Goal: Ask a question

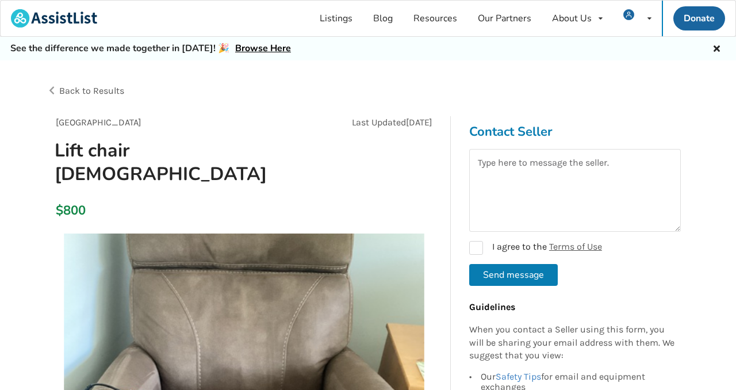
click at [370, 162] on div "Vancouver Last Updated Jul 08 Lift chair 6 months old" at bounding box center [244, 155] width 395 height 79
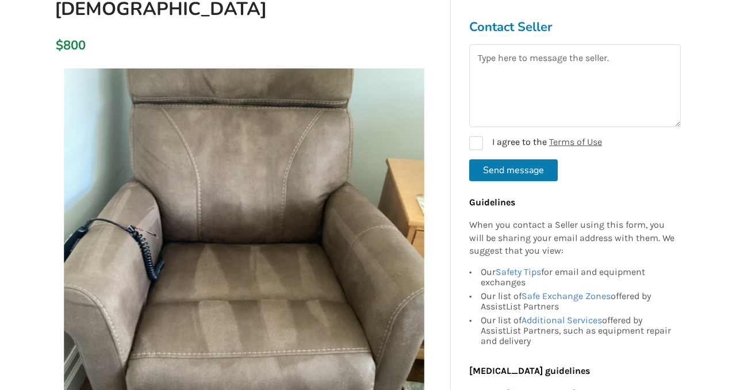
scroll to position [167, 0]
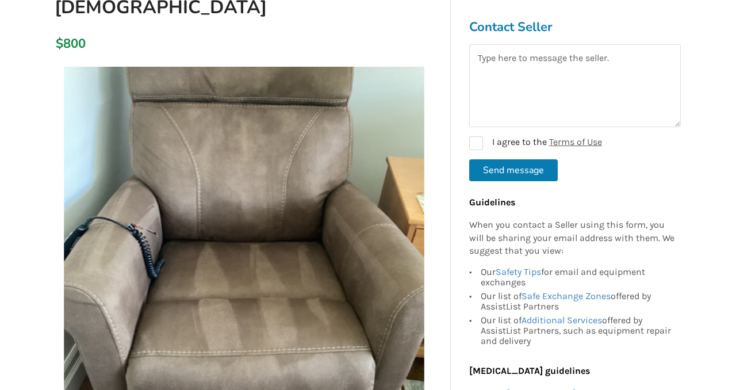
click at [261, 166] on img at bounding box center [244, 247] width 361 height 361
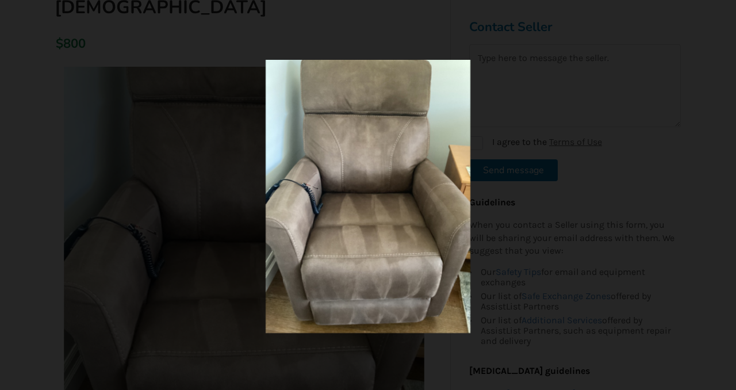
click at [499, 174] on div at bounding box center [367, 196] width 455 height 273
click at [407, 238] on img at bounding box center [368, 196] width 205 height 273
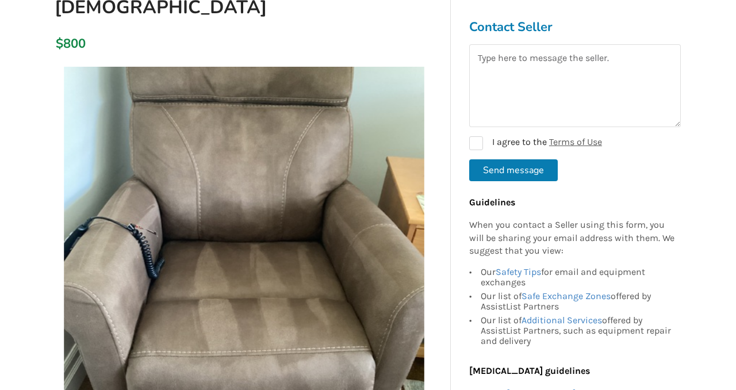
scroll to position [0, 0]
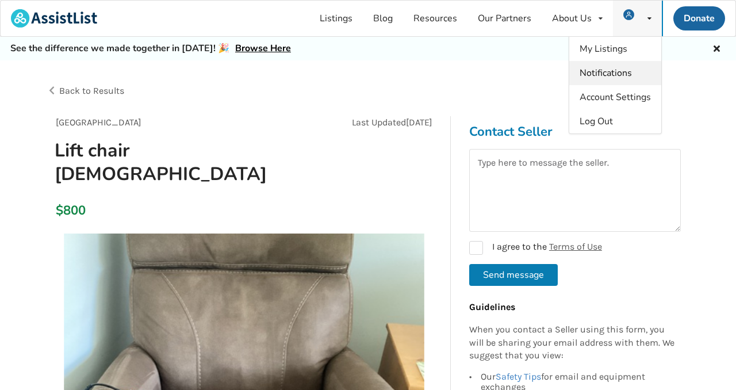
click at [604, 75] on span "Notifications" at bounding box center [606, 73] width 52 height 13
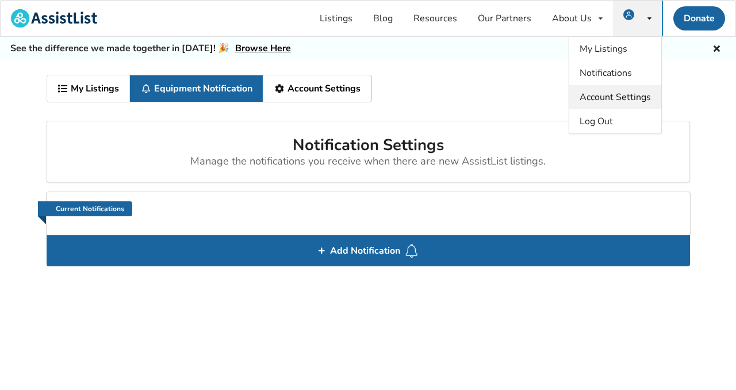
click at [619, 97] on span "Account Settings" at bounding box center [615, 97] width 71 height 13
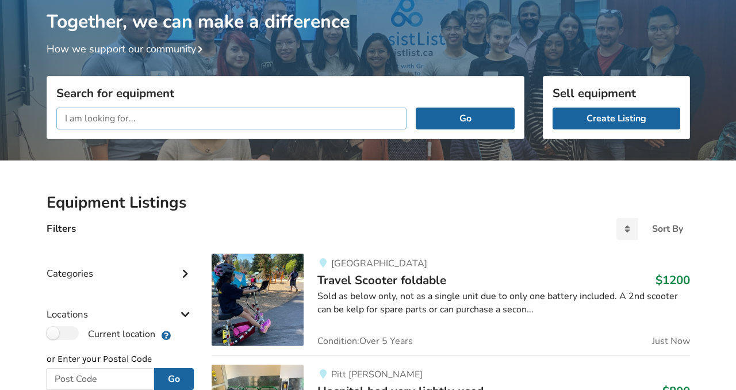
click at [157, 125] on input "text" at bounding box center [231, 119] width 351 height 22
type input "lift chair"
click at [416, 108] on button "Go" at bounding box center [465, 119] width 98 height 22
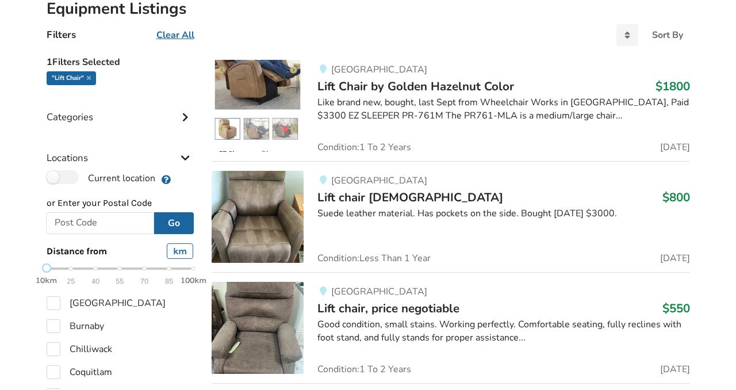
scroll to position [276, 0]
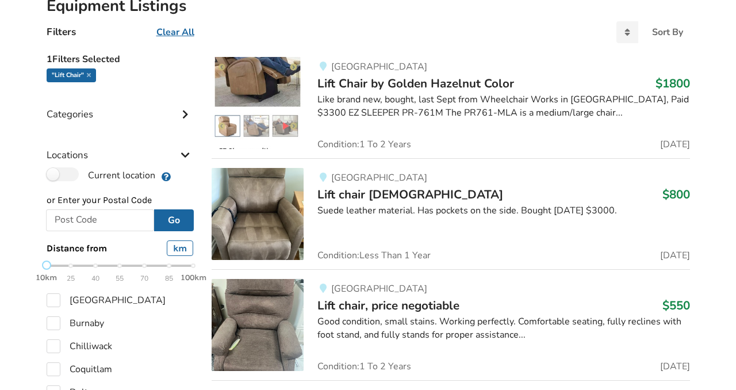
click at [265, 81] on img at bounding box center [258, 103] width 92 height 92
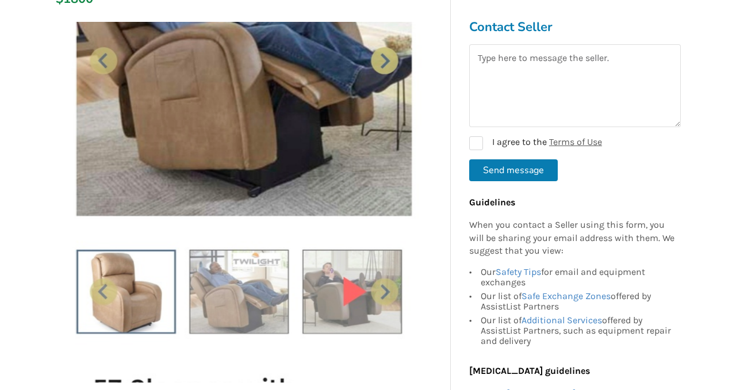
scroll to position [213, 0]
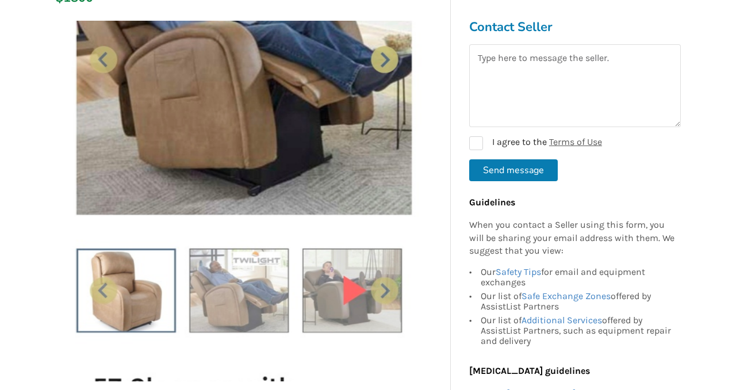
click at [144, 285] on img at bounding box center [244, 201] width 361 height 361
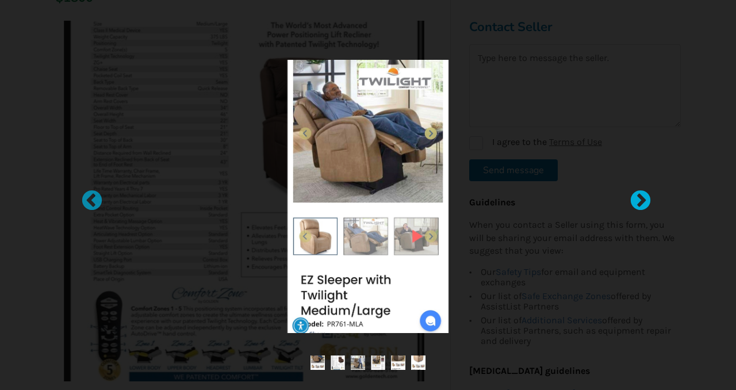
click at [641, 201] on div at bounding box center [635, 195] width 12 height 12
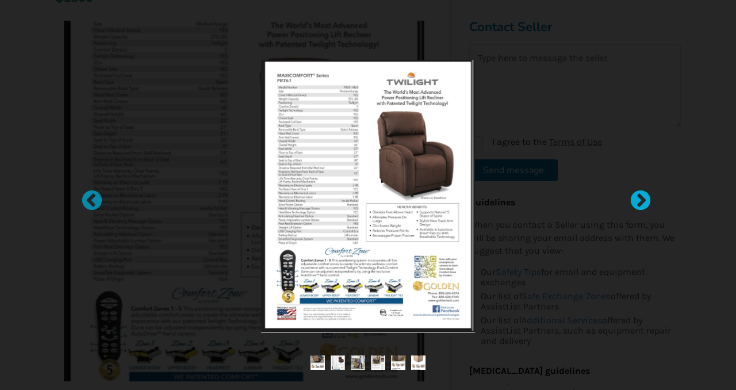
click at [641, 201] on div at bounding box center [635, 195] width 12 height 12
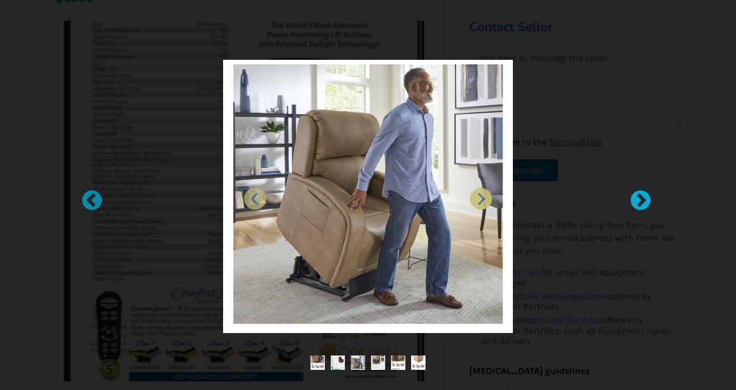
click at [641, 201] on div at bounding box center [635, 195] width 12 height 12
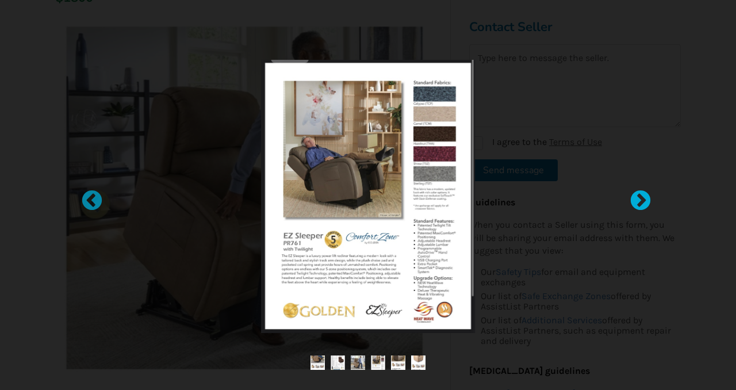
click at [641, 201] on div at bounding box center [635, 195] width 12 height 12
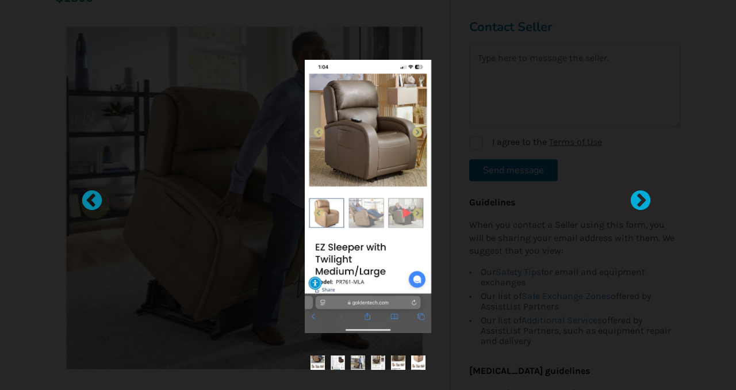
click at [641, 201] on div at bounding box center [635, 195] width 12 height 12
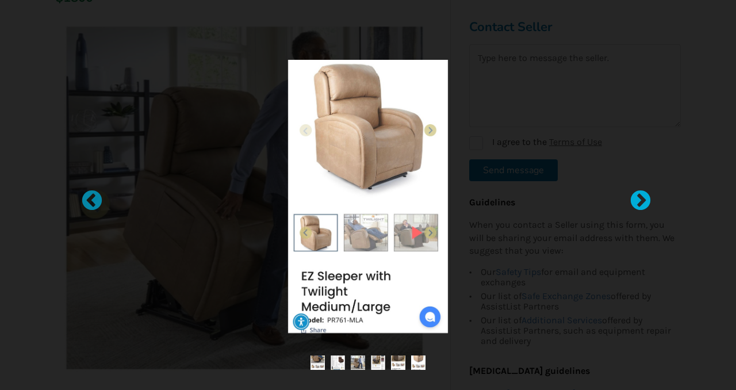
click at [641, 201] on div at bounding box center [635, 195] width 12 height 12
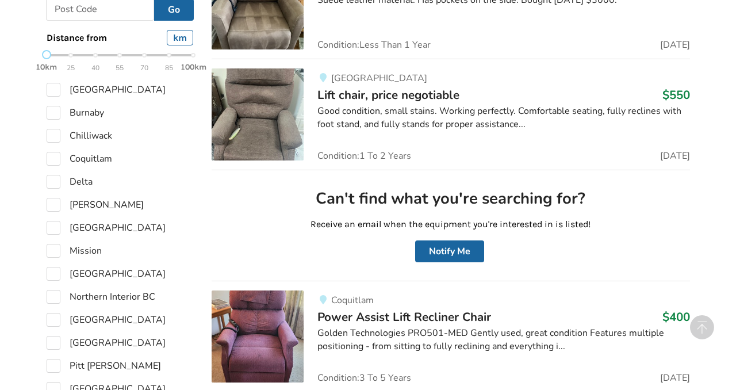
scroll to position [486, 0]
click at [261, 112] on img at bounding box center [258, 115] width 92 height 92
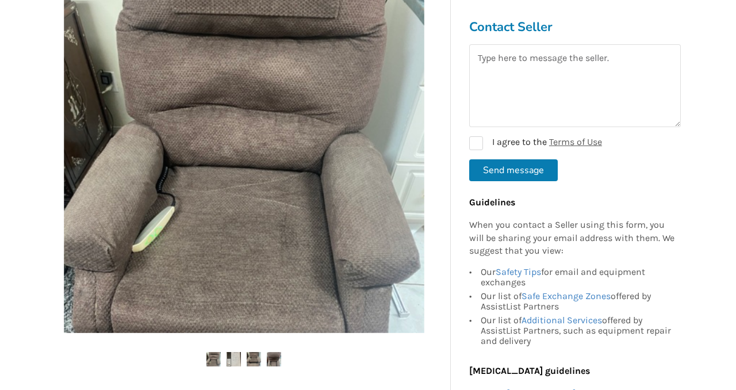
scroll to position [239, 0]
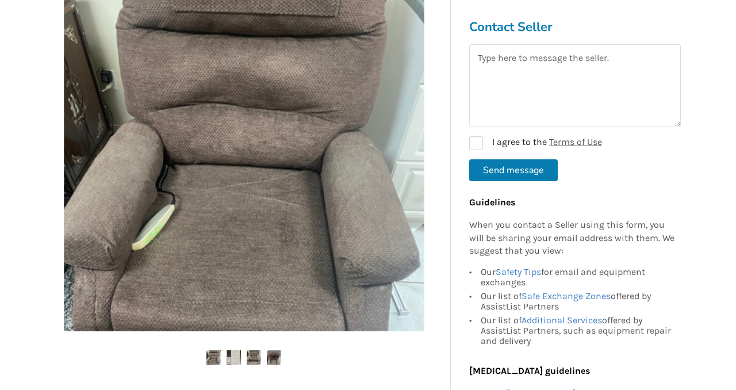
click at [236, 356] on img at bounding box center [234, 357] width 14 height 14
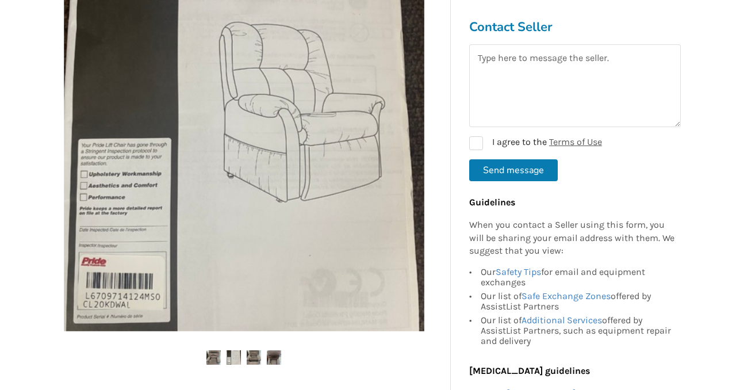
click at [255, 357] on img at bounding box center [254, 357] width 14 height 14
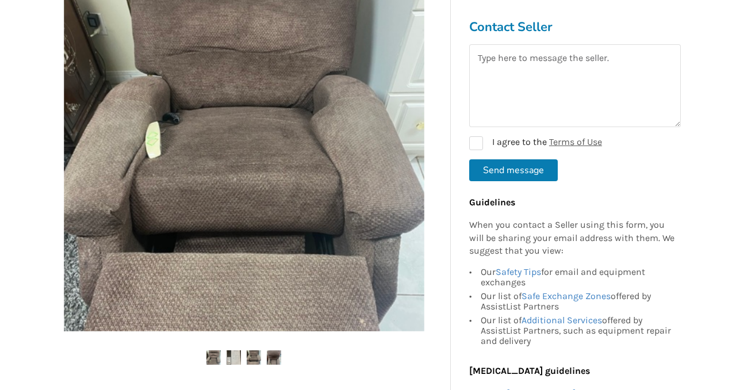
click at [274, 357] on img at bounding box center [274, 357] width 14 height 14
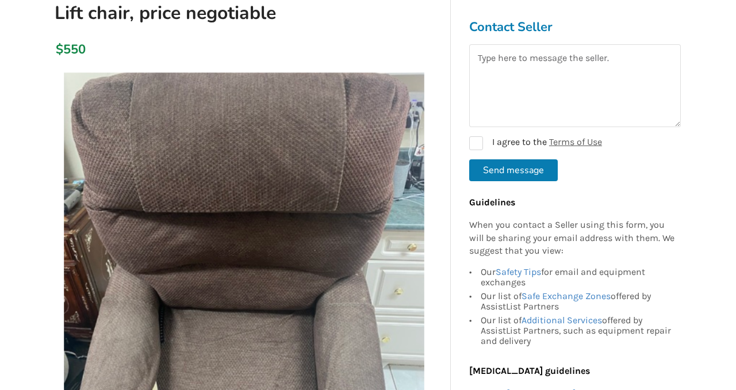
scroll to position [0, 0]
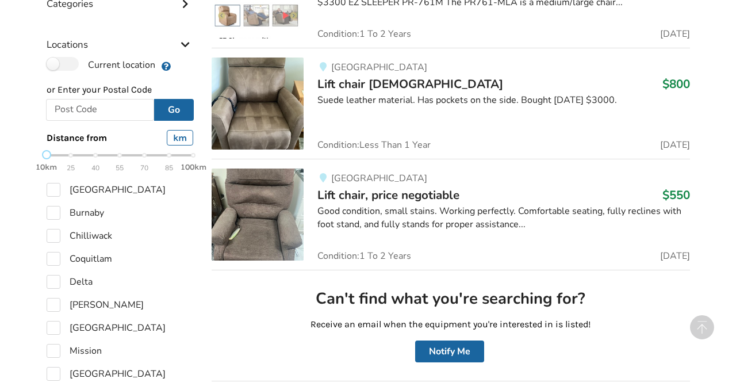
scroll to position [396, 0]
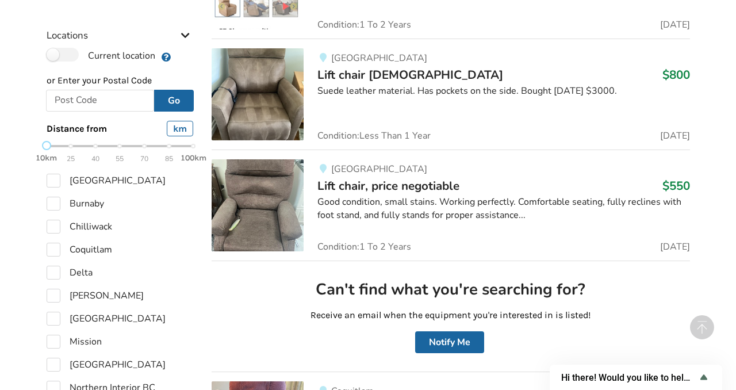
click at [270, 91] on img at bounding box center [258, 94] width 92 height 92
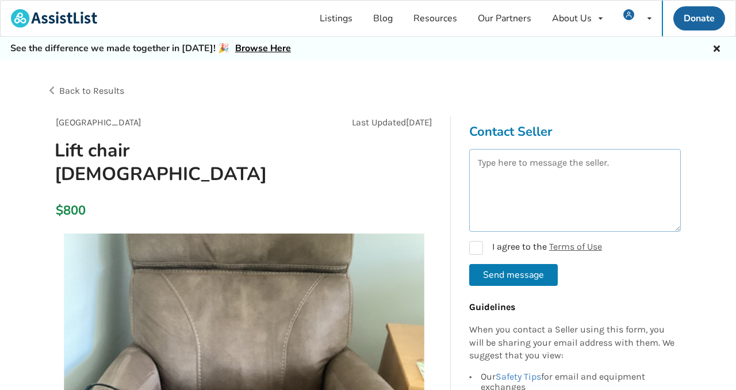
click at [501, 161] on textarea at bounding box center [575, 190] width 212 height 83
click at [625, 180] on textarea "Can you tell me approximately how heavy this chair is and the full dimensions." at bounding box center [575, 190] width 212 height 83
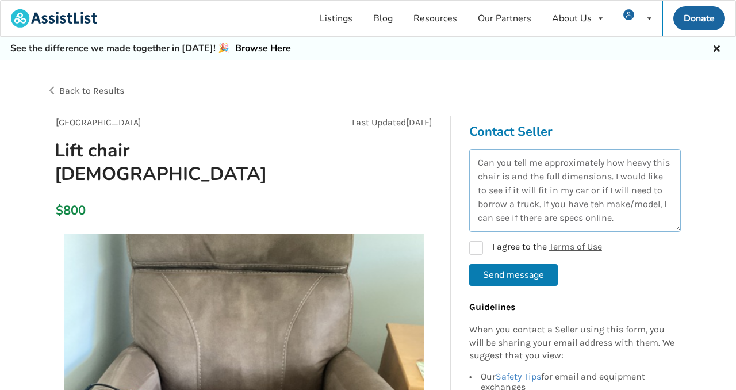
click at [599, 203] on textarea "Can you tell me approximately how heavy this chair is and the full dimensions. …" at bounding box center [575, 190] width 212 height 83
click at [627, 215] on textarea "Can you tell me approximately how heavy this chair is and the full dimensions. …" at bounding box center [575, 190] width 212 height 83
click at [615, 179] on textarea "Can you tell me approximately how heavy this chair is and the full dimensions. …" at bounding box center [575, 190] width 212 height 83
click at [633, 219] on textarea "Can you tell me approximately how heavy this chair is and the full dimensions? …" at bounding box center [575, 190] width 212 height 83
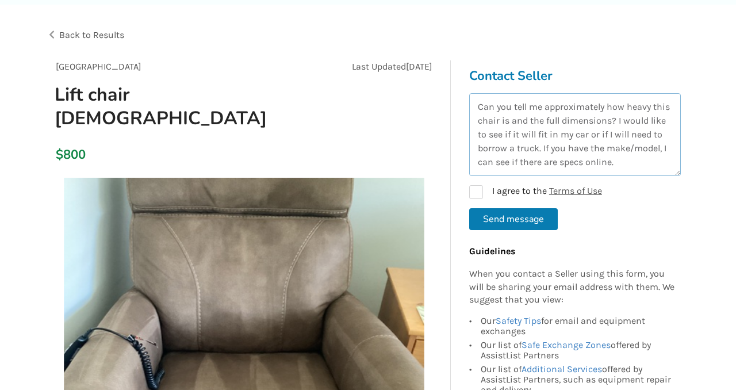
scroll to position [56, 0]
type textarea "Can you tell me approximately how heavy this chair is and the full dimensions? …"
click at [476, 189] on label "I agree to the Terms of Use" at bounding box center [535, 192] width 133 height 14
checkbox input "true"
click at [514, 217] on button "Send message" at bounding box center [513, 219] width 89 height 22
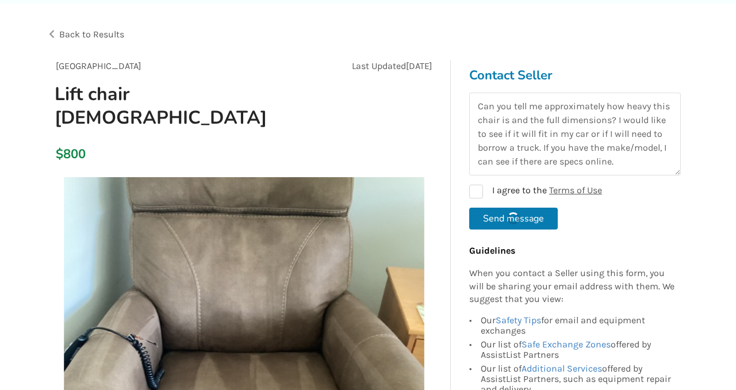
checkbox input "false"
